Goal: Information Seeking & Learning: Learn about a topic

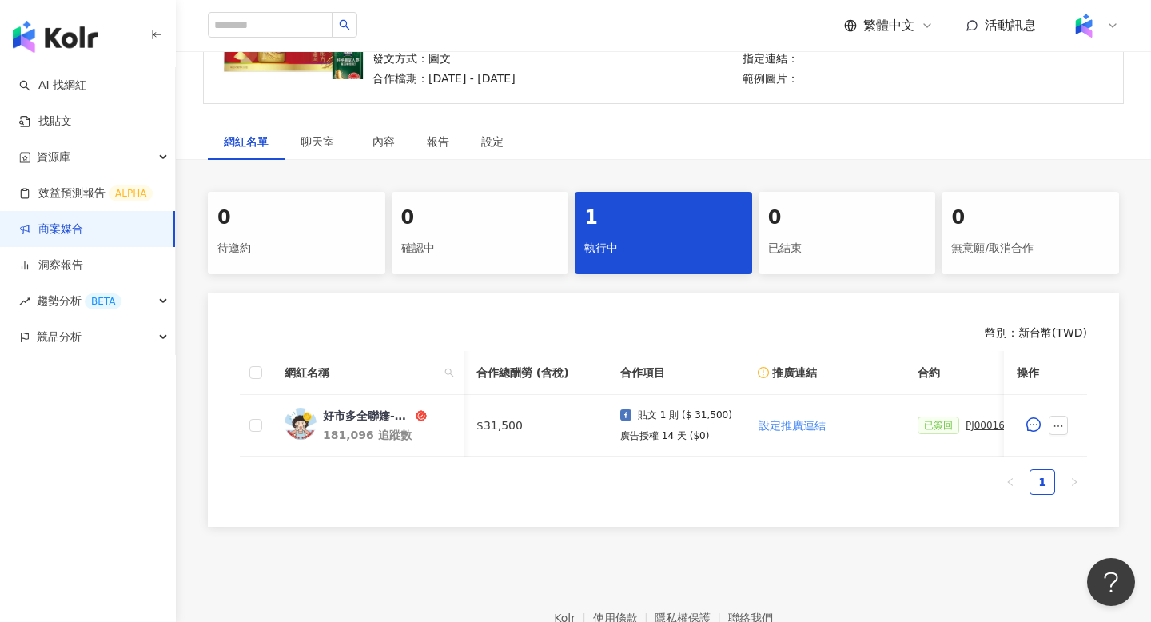
scroll to position [0, 230]
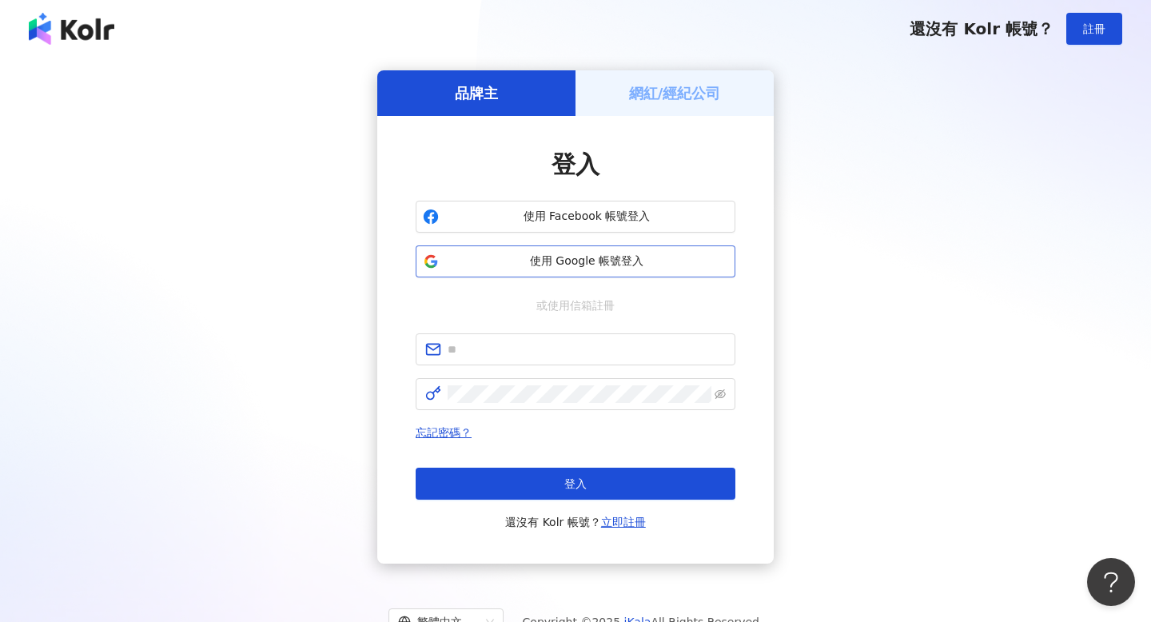
click at [524, 249] on button "使用 Google 帳號登入" at bounding box center [576, 261] width 320 height 32
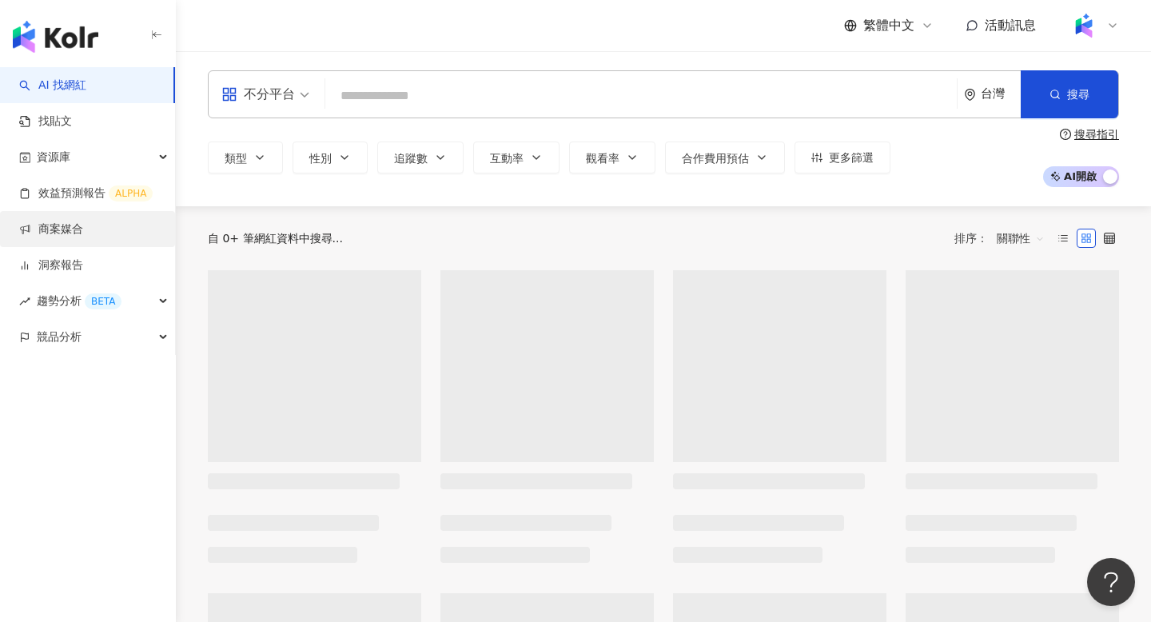
click at [59, 228] on link "商案媒合" at bounding box center [51, 229] width 64 height 16
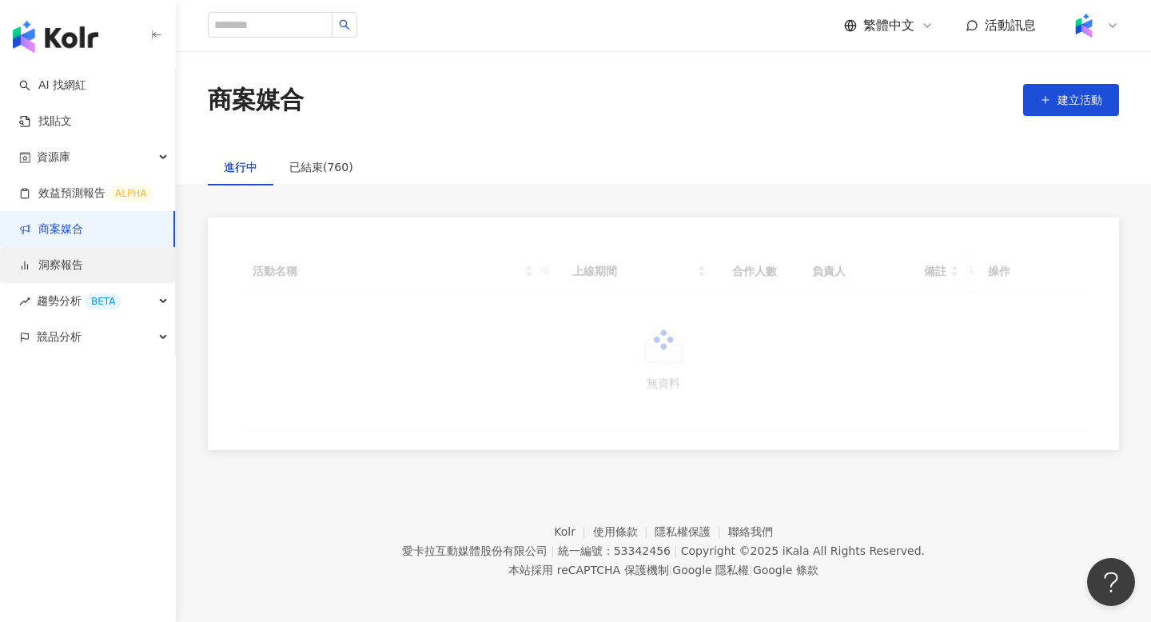
click at [81, 265] on link "洞察報告" at bounding box center [51, 265] width 64 height 16
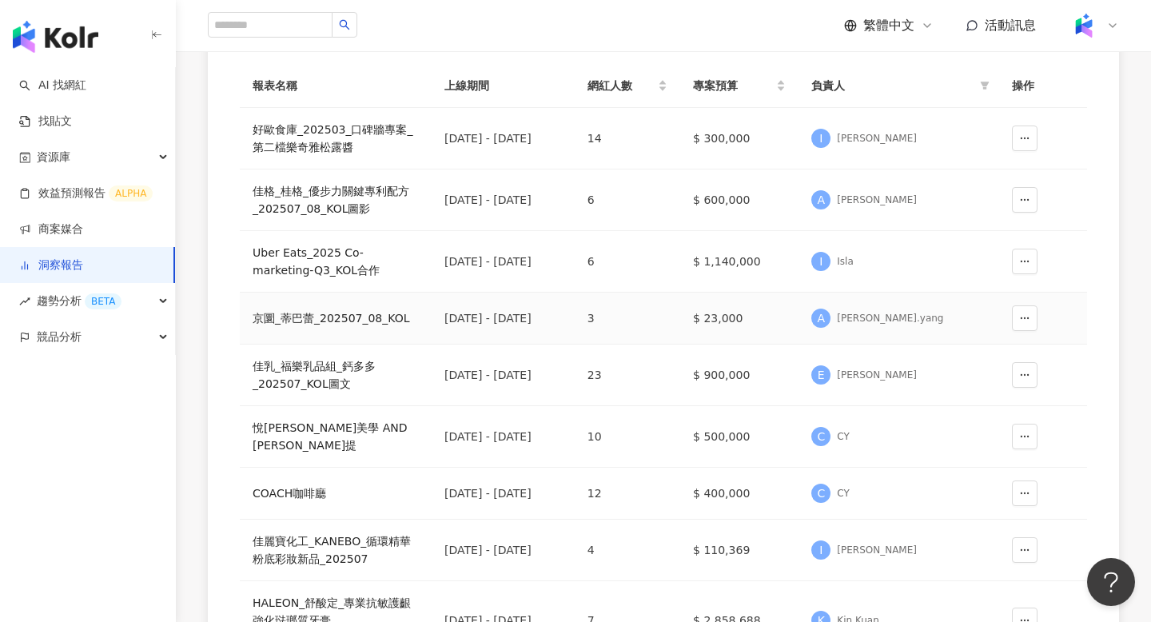
scroll to position [197, 0]
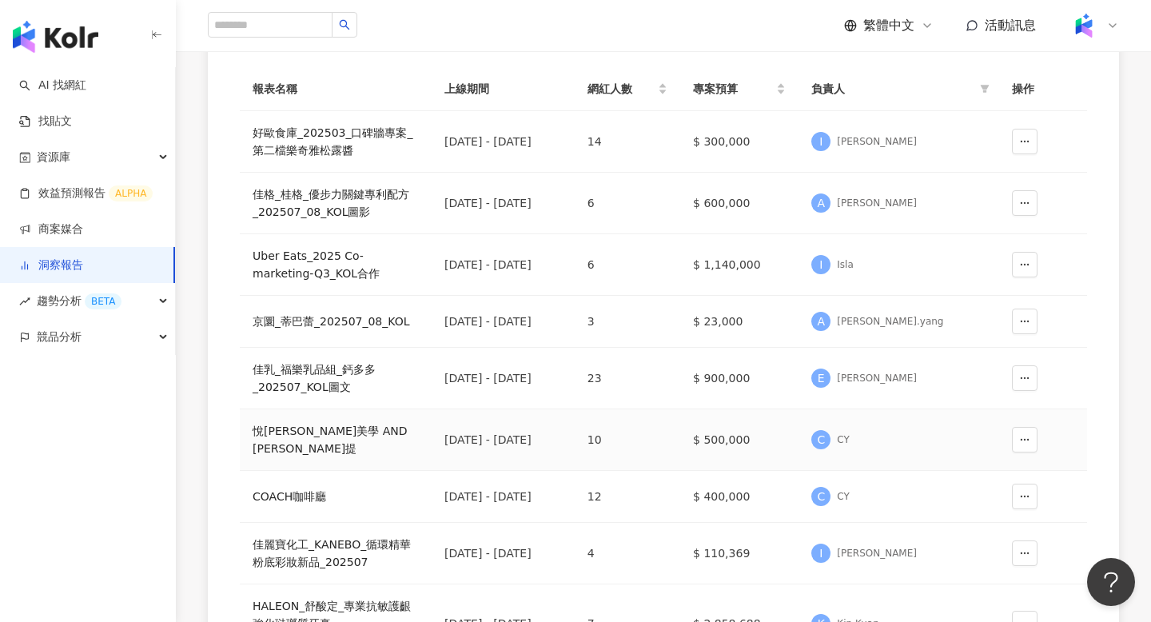
click at [325, 361] on div "佳乳_福樂乳品組_鈣多多_202507_KOL圖文" at bounding box center [336, 378] width 166 height 35
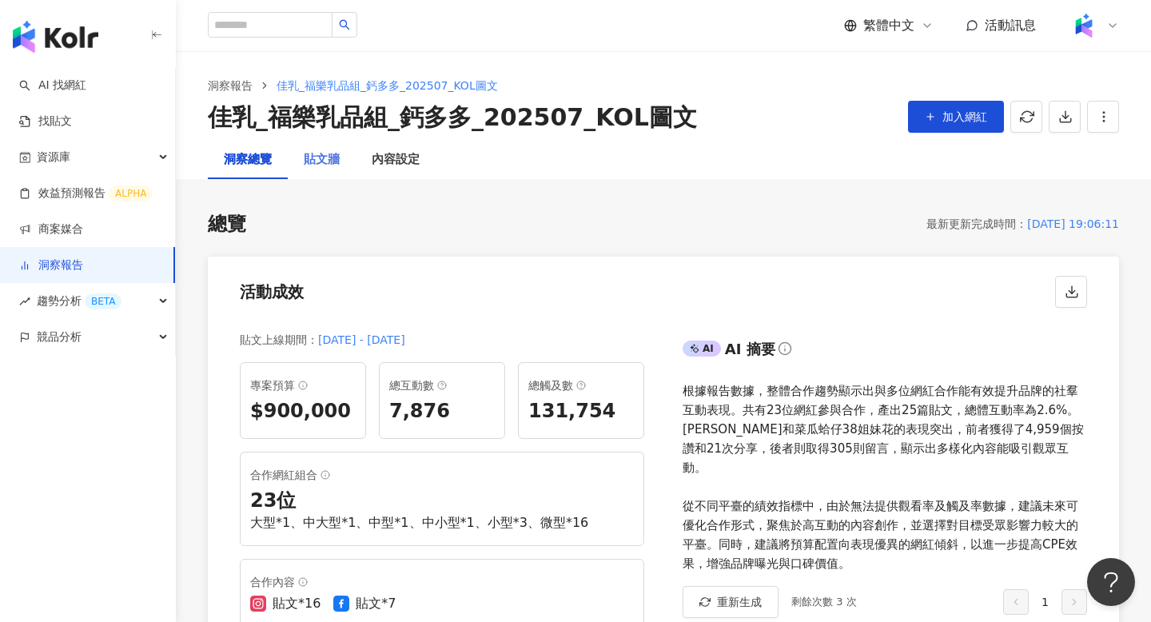
click at [347, 164] on div "貼文牆" at bounding box center [322, 160] width 68 height 38
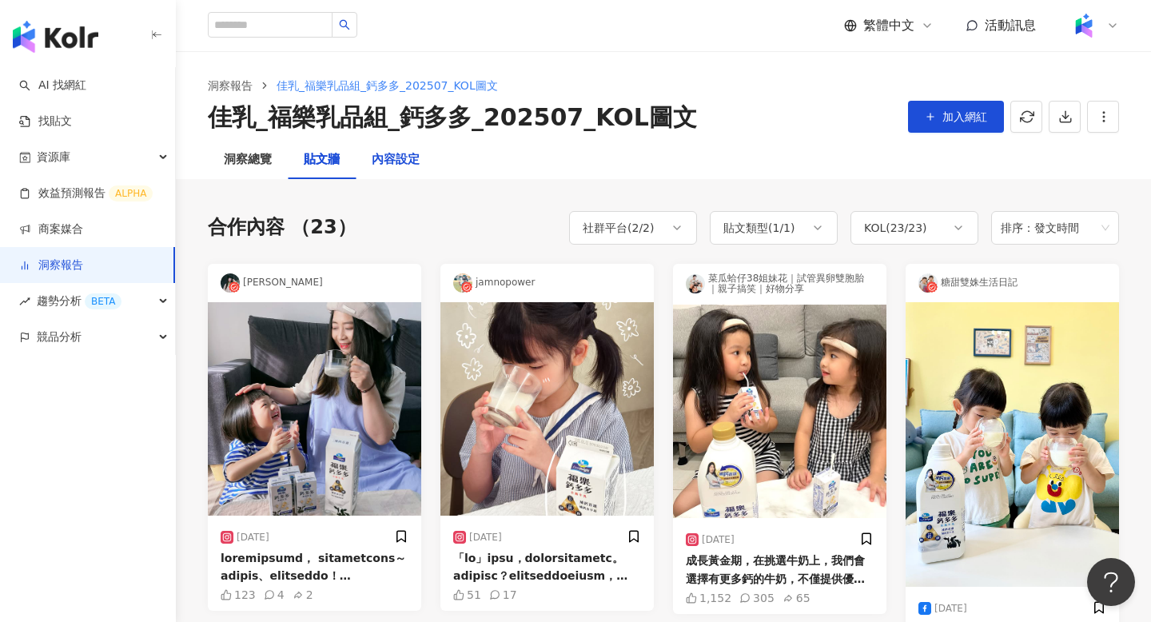
click at [392, 164] on div "內容設定" at bounding box center [396, 159] width 48 height 19
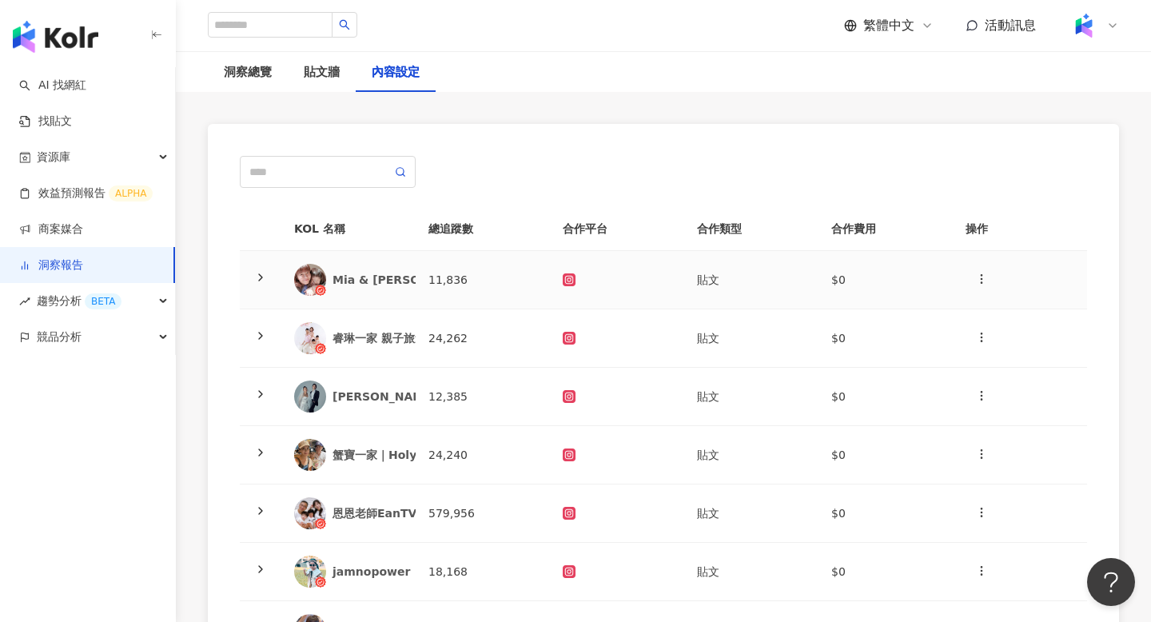
click at [401, 296] on td "Mia & Cherry's life" at bounding box center [348, 280] width 134 height 58
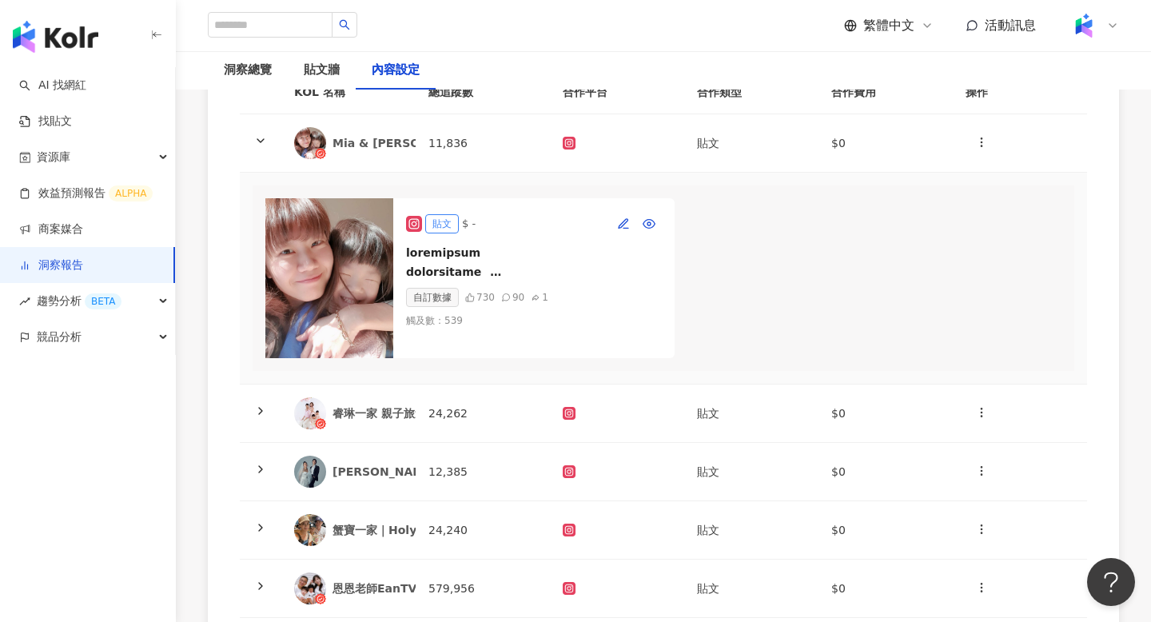
scroll to position [225, 0]
click at [397, 414] on div "睿琳一家 親子旅遊" at bounding box center [380, 413] width 94 height 16
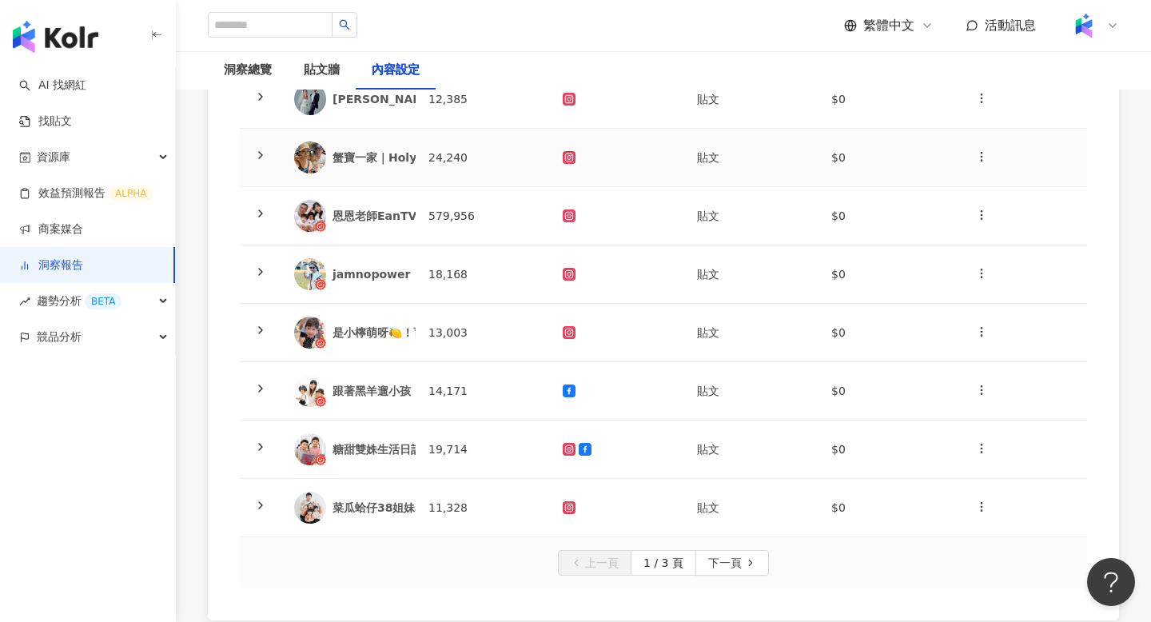
scroll to position [811, 0]
